Goal: Find specific page/section: Find specific page/section

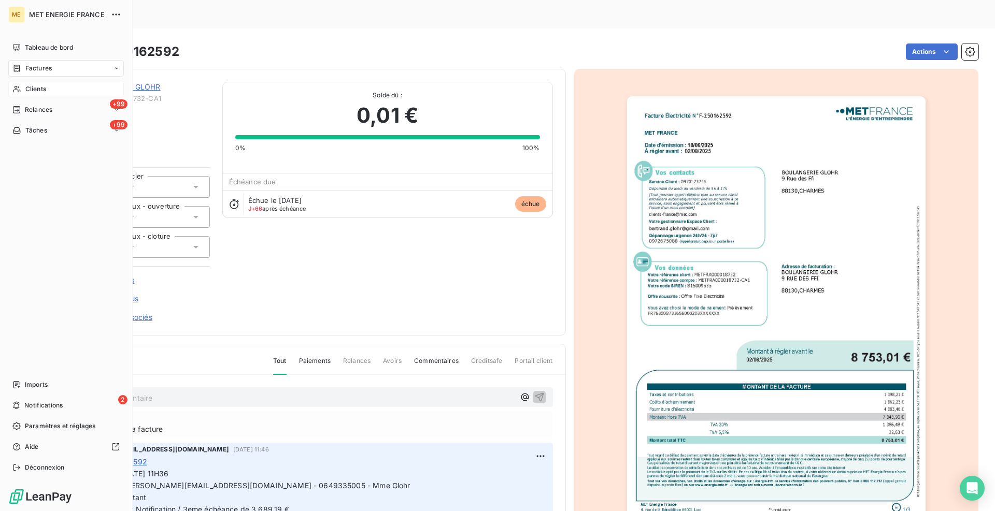
click at [32, 91] on span "Clients" at bounding box center [35, 88] width 21 height 9
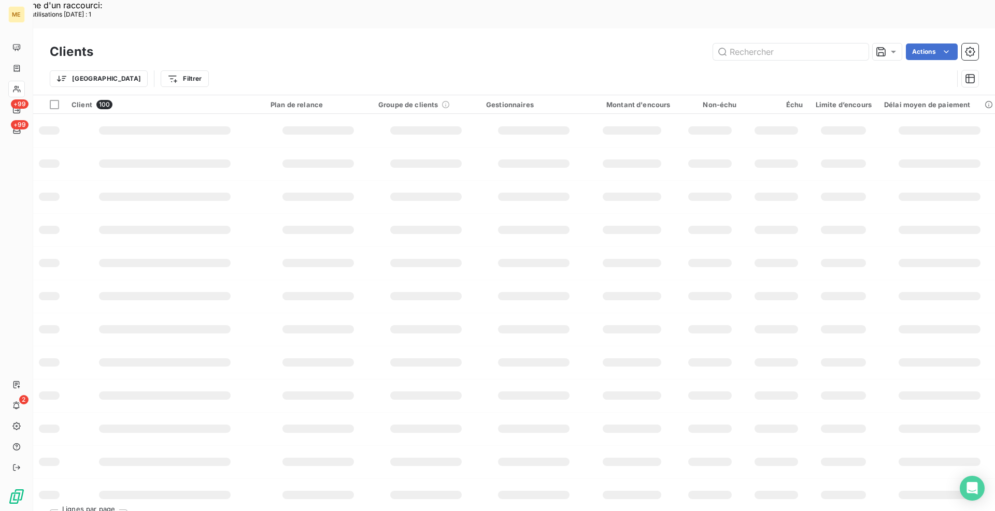
click at [830, 44] on input "text" at bounding box center [790, 52] width 155 height 17
paste input "01238784347463"
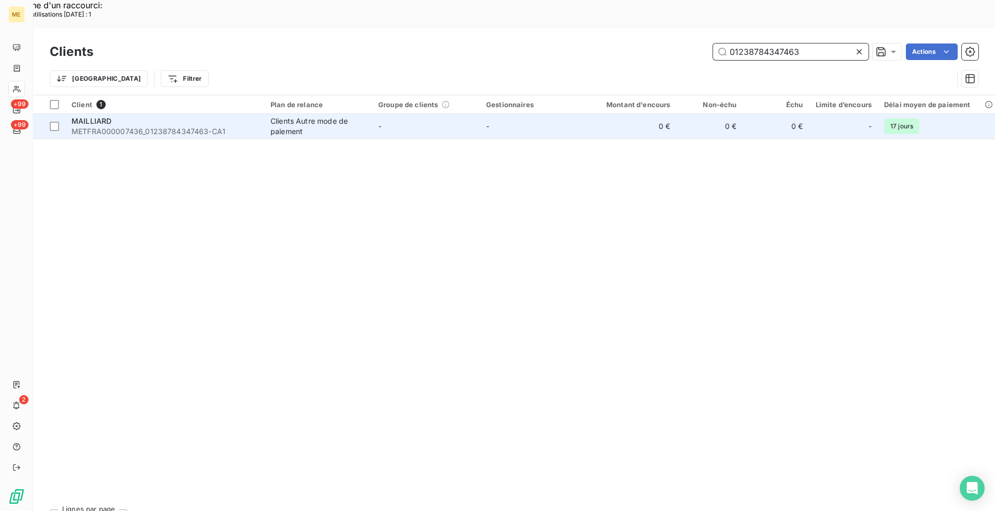
type input "01238784347463"
click at [239, 116] on div "MAILLIARD" at bounding box center [164, 121] width 187 height 10
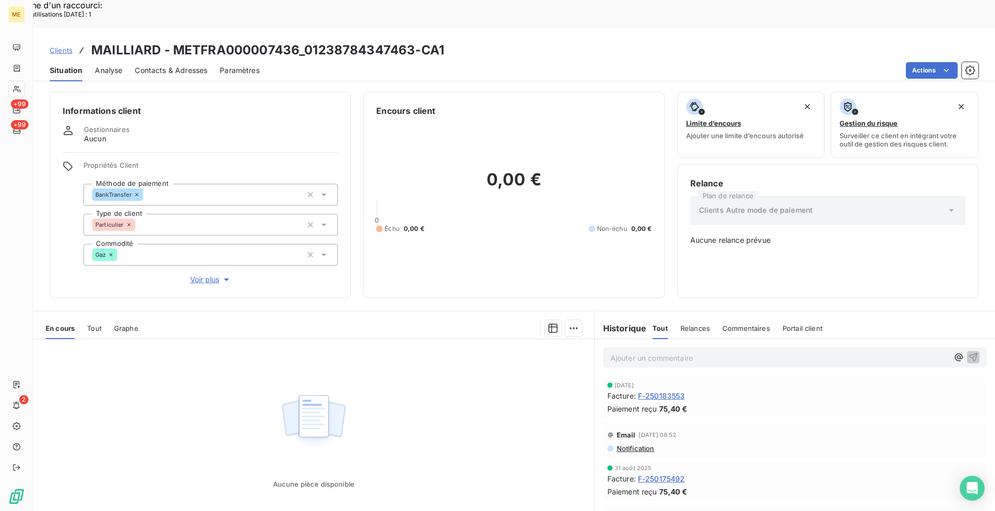
click at [668, 391] on span "F-250183553" at bounding box center [661, 396] width 47 height 11
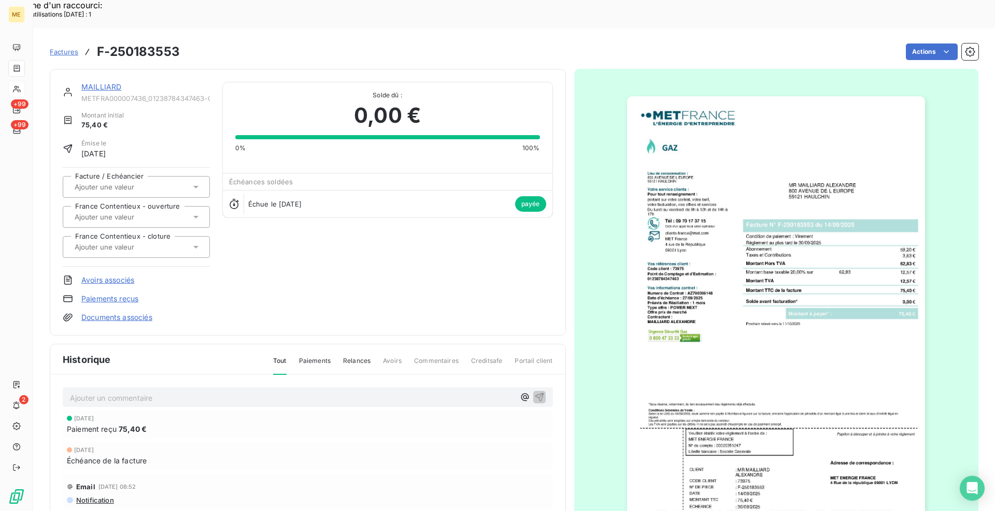
click at [742, 310] on img "button" at bounding box center [776, 307] width 298 height 422
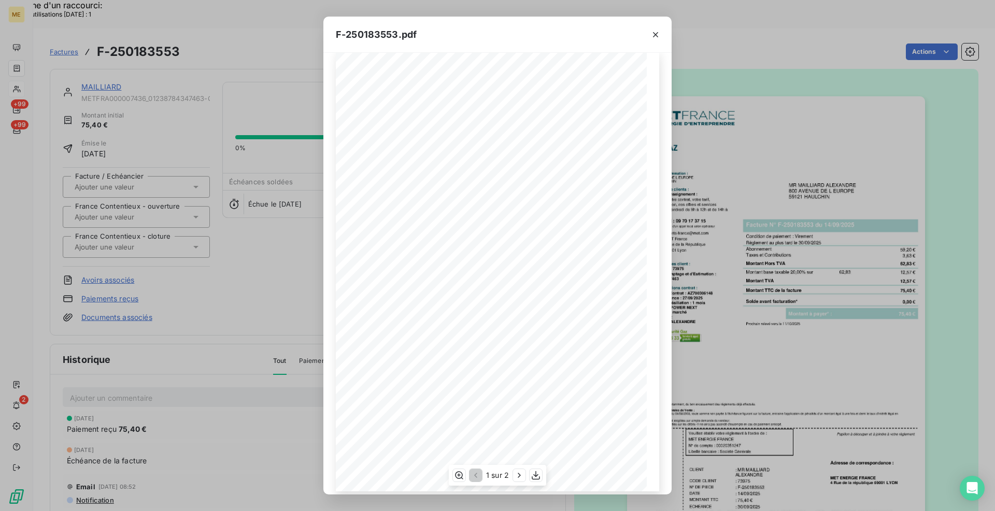
scroll to position [22, 0]
click at [540, 474] on icon "button" at bounding box center [536, 475] width 10 height 10
click at [652, 35] on icon "button" at bounding box center [655, 35] width 10 height 10
